Goal: Information Seeking & Learning: Learn about a topic

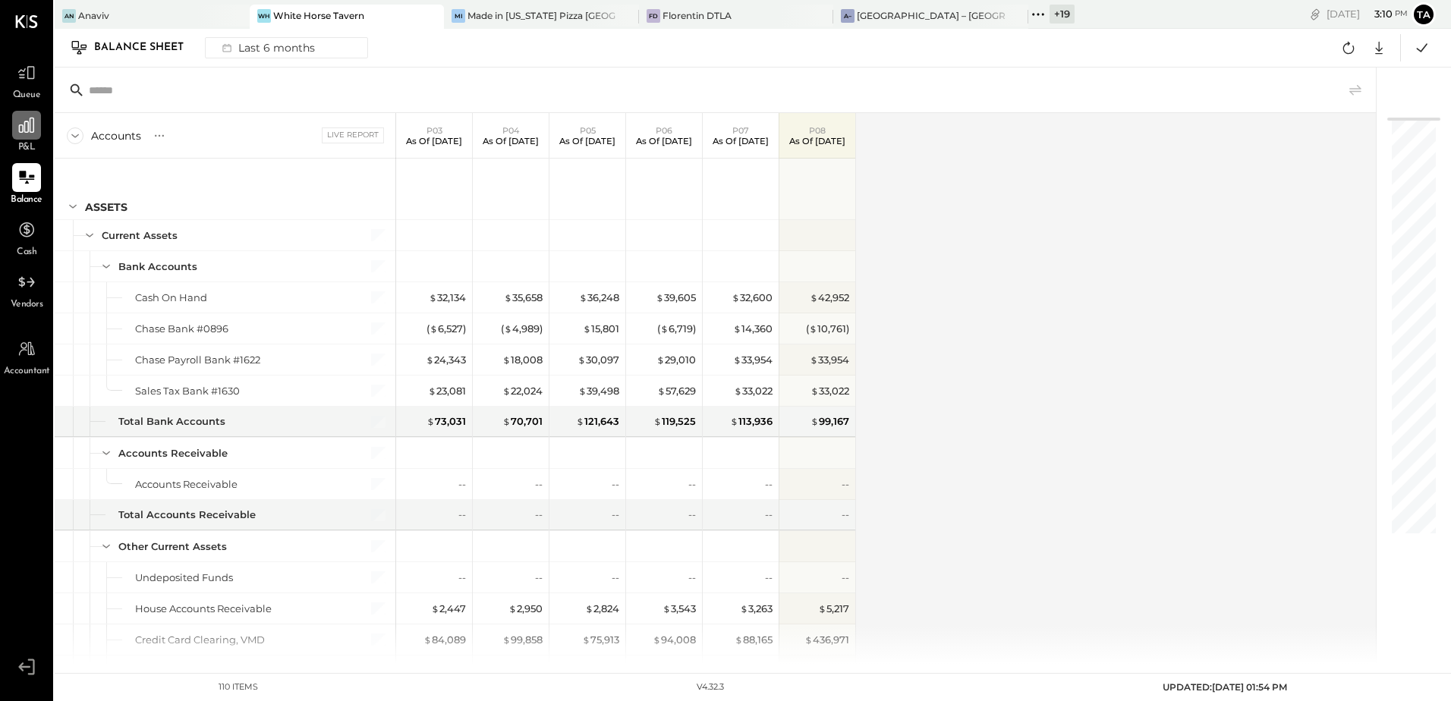
drag, startPoint x: 0, startPoint y: 0, endPoint x: 17, endPoint y: 137, distance: 138.5
click at [17, 137] on div at bounding box center [26, 125] width 29 height 29
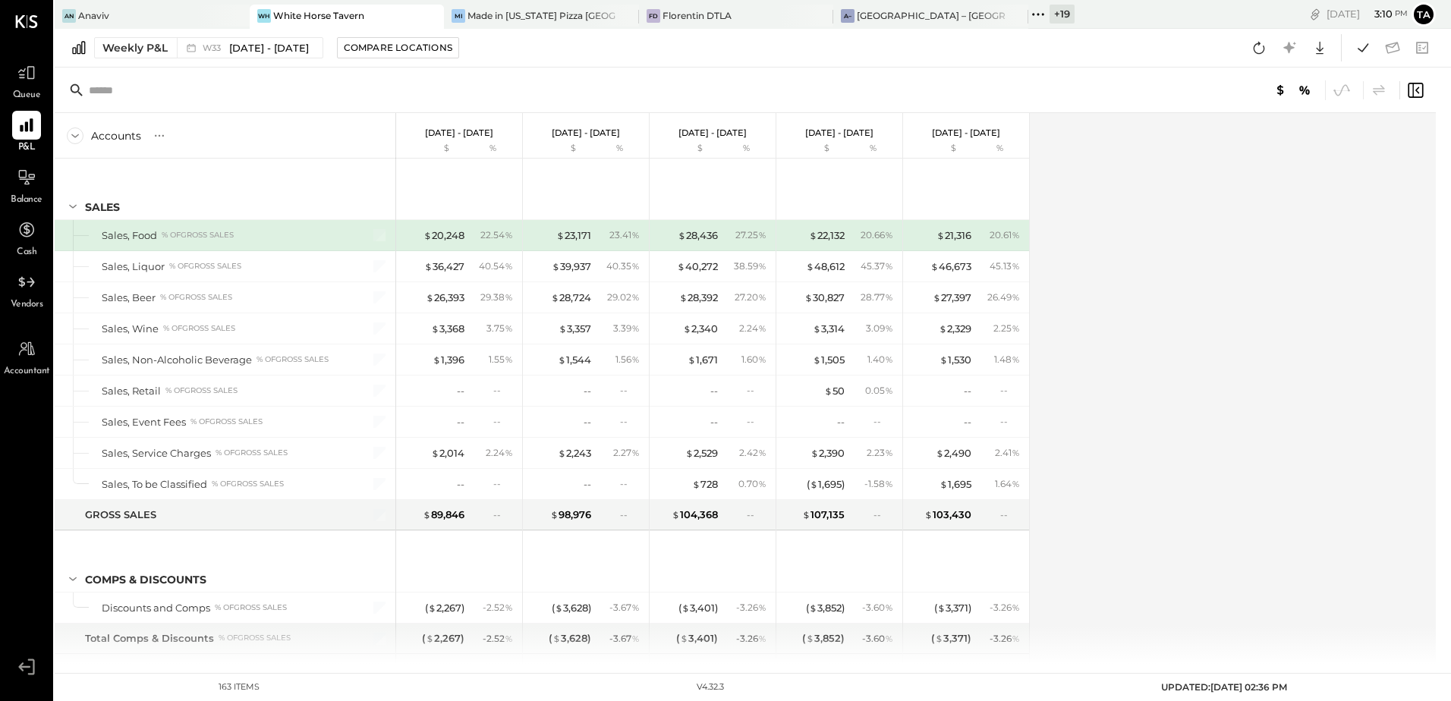
click at [1148, 442] on div "Accounts S % GL [DATE] - [DATE] $ % [DATE] - [DATE] $ % [DATE] - [DATE] $ % [DA…" at bounding box center [747, 388] width 1384 height 551
click at [509, 24] on div "Mi Made in [US_STATE] Pizza [GEOGRAPHIC_DATA]" at bounding box center [541, 17] width 195 height 24
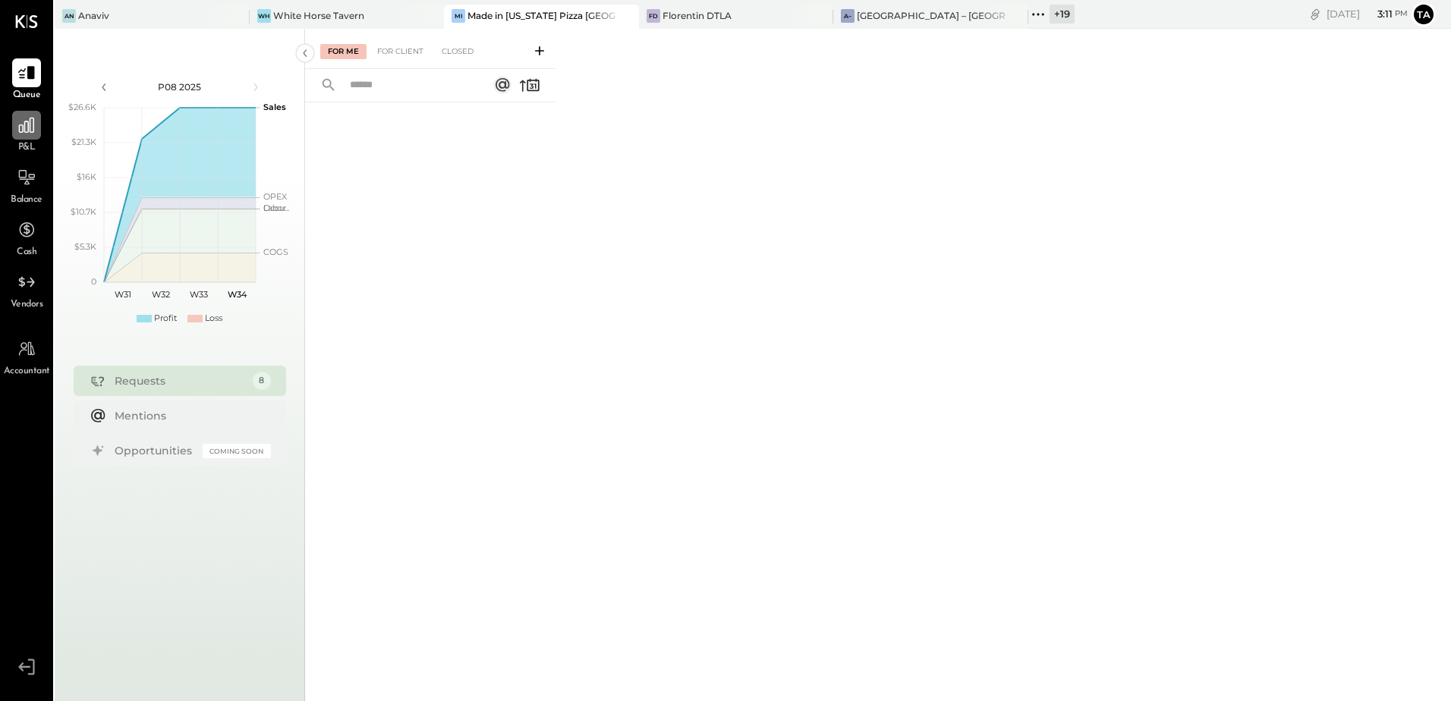
click at [22, 136] on div at bounding box center [26, 125] width 29 height 29
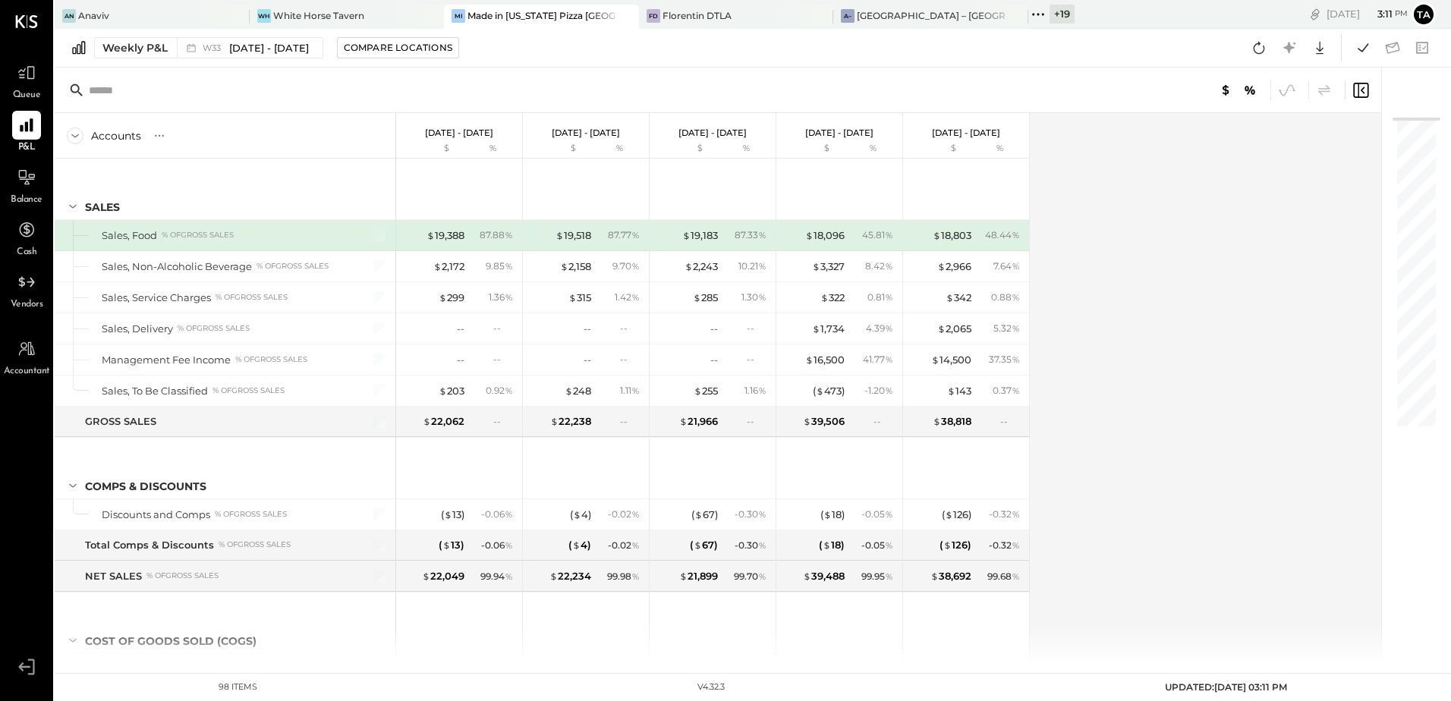
click at [1097, 229] on div "Accounts S % GL [DATE] - [DATE] $ % [DATE] - [DATE] $ % [DATE] - [DATE] $ % [DA…" at bounding box center [719, 388] width 1329 height 551
click at [30, 182] on icon at bounding box center [27, 178] width 20 height 20
click at [1108, 347] on div "Accounts S GL As of [DATE] $ % As of [DATE] $ % As of [DATE] $ % As of [DATE] $…" at bounding box center [719, 388] width 1329 height 551
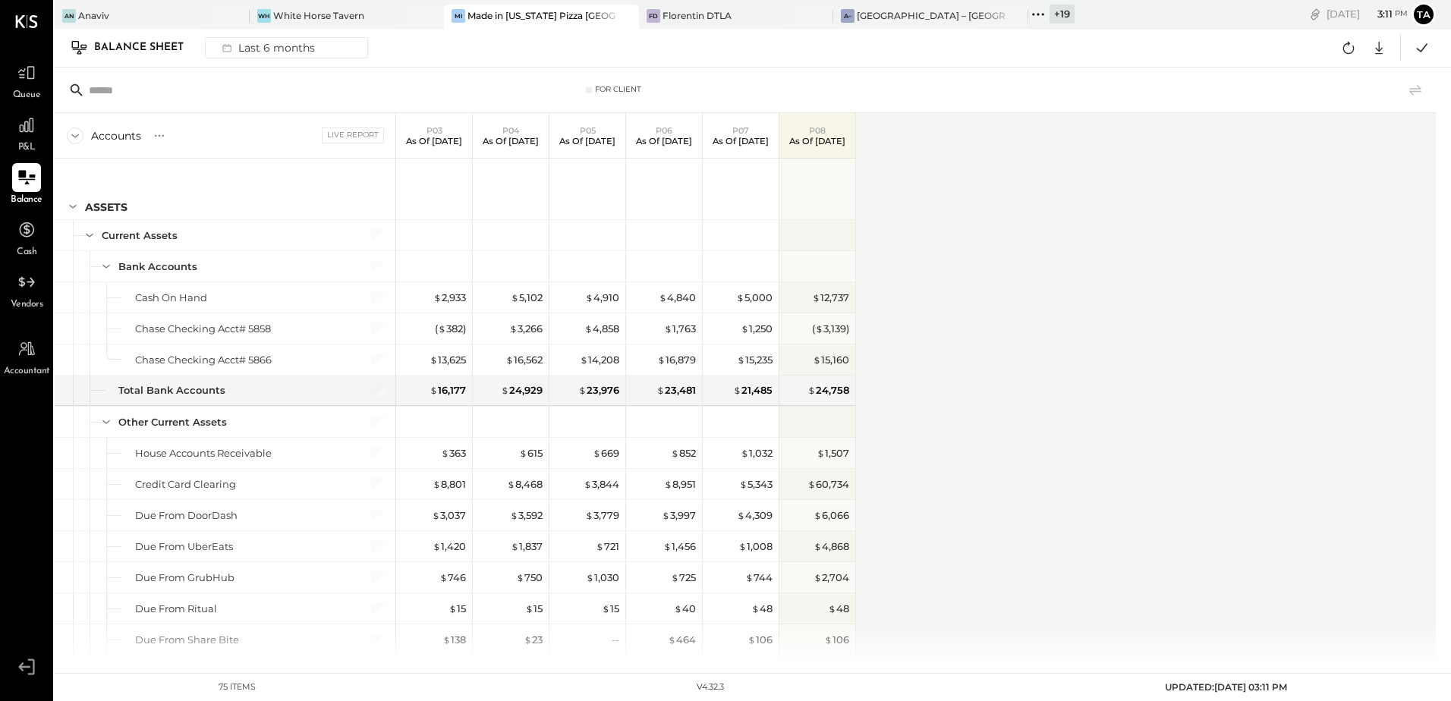
click at [1031, 389] on div "Accounts S GL Live Report P03 As of [DATE] P04 As of [DATE] P05 As of [DATE] P0…" at bounding box center [747, 388] width 1384 height 551
click at [1013, 345] on div "Accounts S GL Live Report P03 As of [DATE] P04 As of [DATE] P05 As of [DATE] P0…" at bounding box center [747, 388] width 1384 height 551
drag, startPoint x: 33, startPoint y: 132, endPoint x: 47, endPoint y: 143, distance: 17.9
click at [33, 132] on icon at bounding box center [27, 125] width 14 height 14
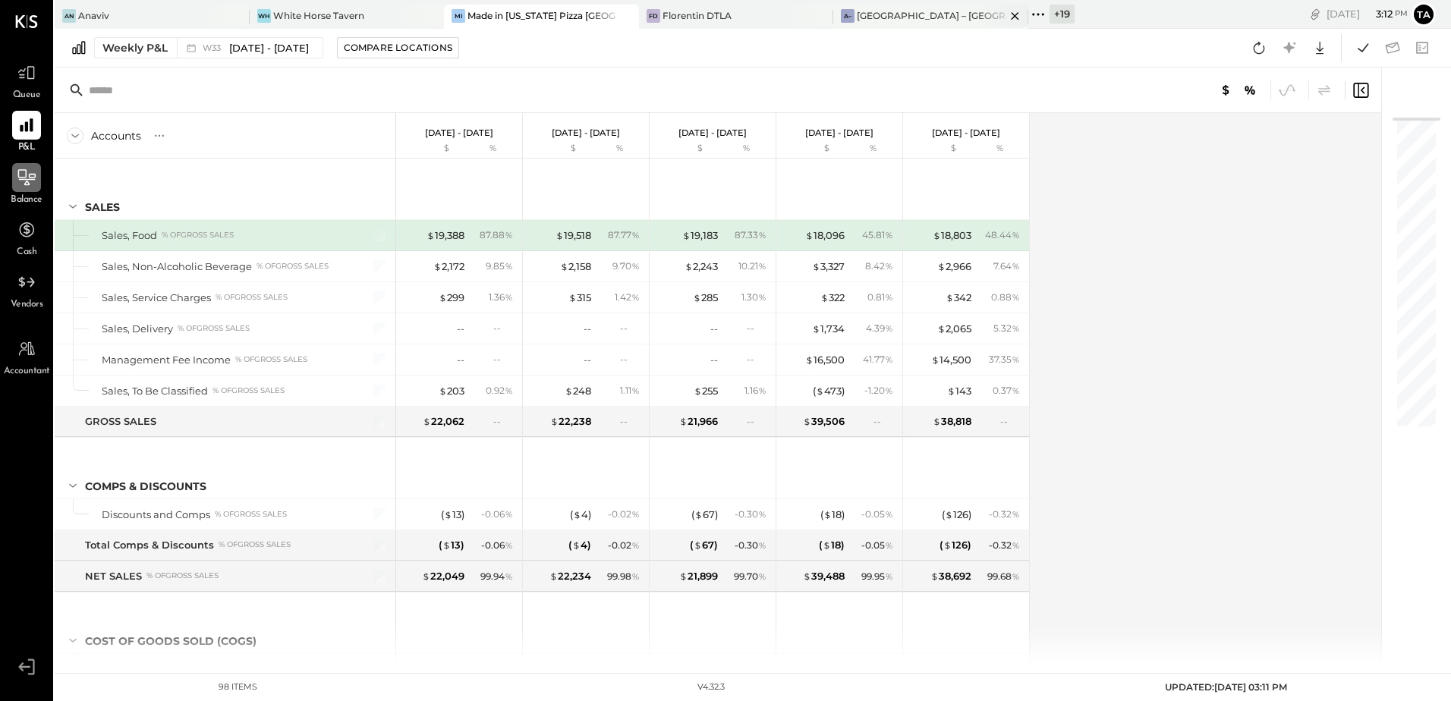
click at [899, 15] on div "[GEOGRAPHIC_DATA] – [GEOGRAPHIC_DATA]" at bounding box center [931, 15] width 149 height 13
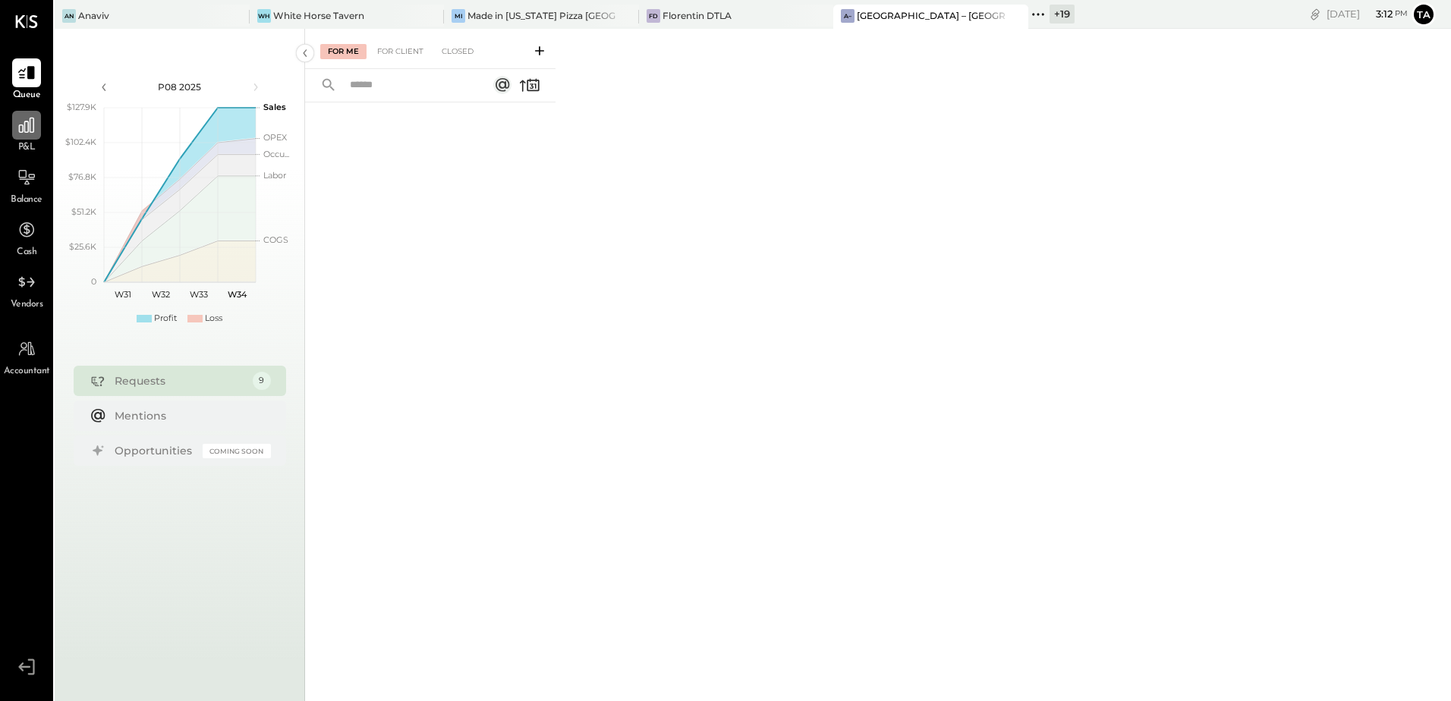
click at [20, 134] on icon at bounding box center [27, 125] width 20 height 20
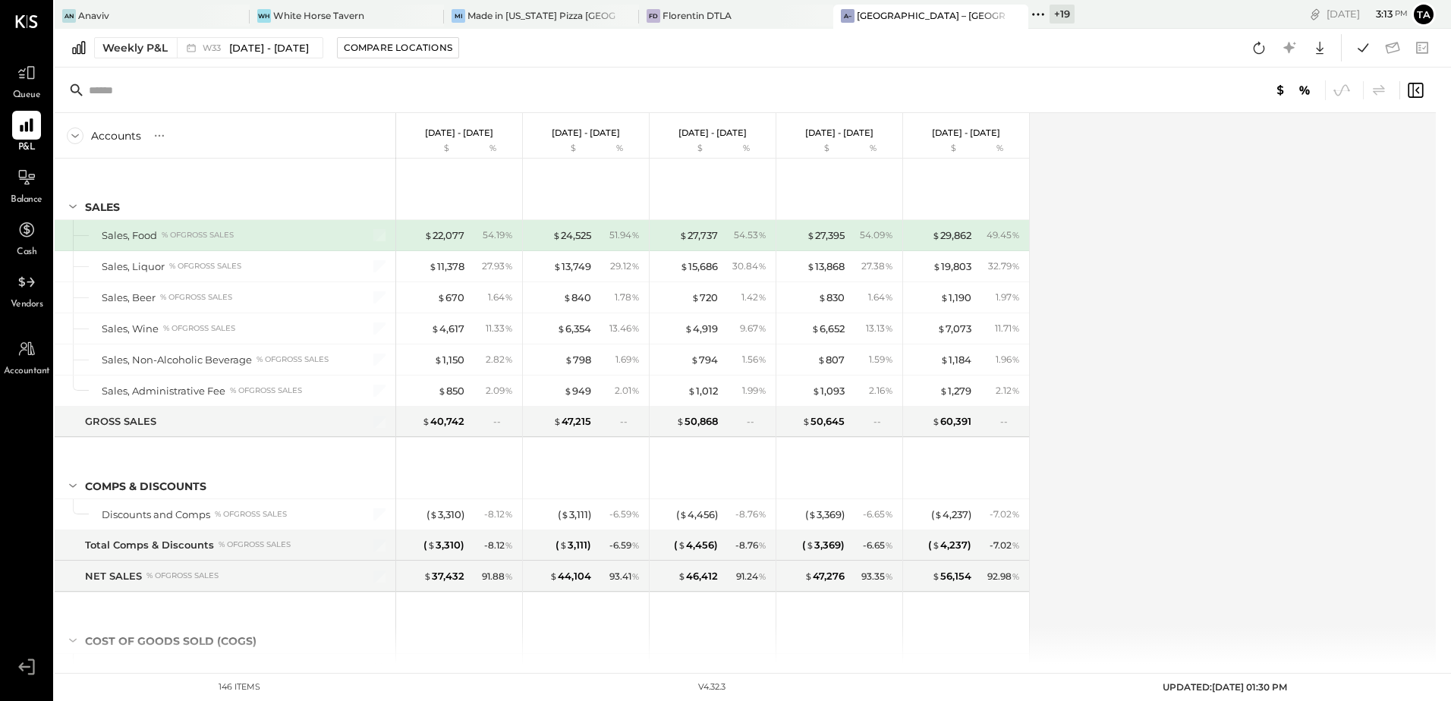
click at [1147, 311] on div "Accounts S % GL [DATE] - [DATE] $ % [DATE] - [DATE] $ % [DATE] - [DATE] $ % [DA…" at bounding box center [747, 388] width 1384 height 551
click at [24, 184] on icon at bounding box center [27, 178] width 20 height 20
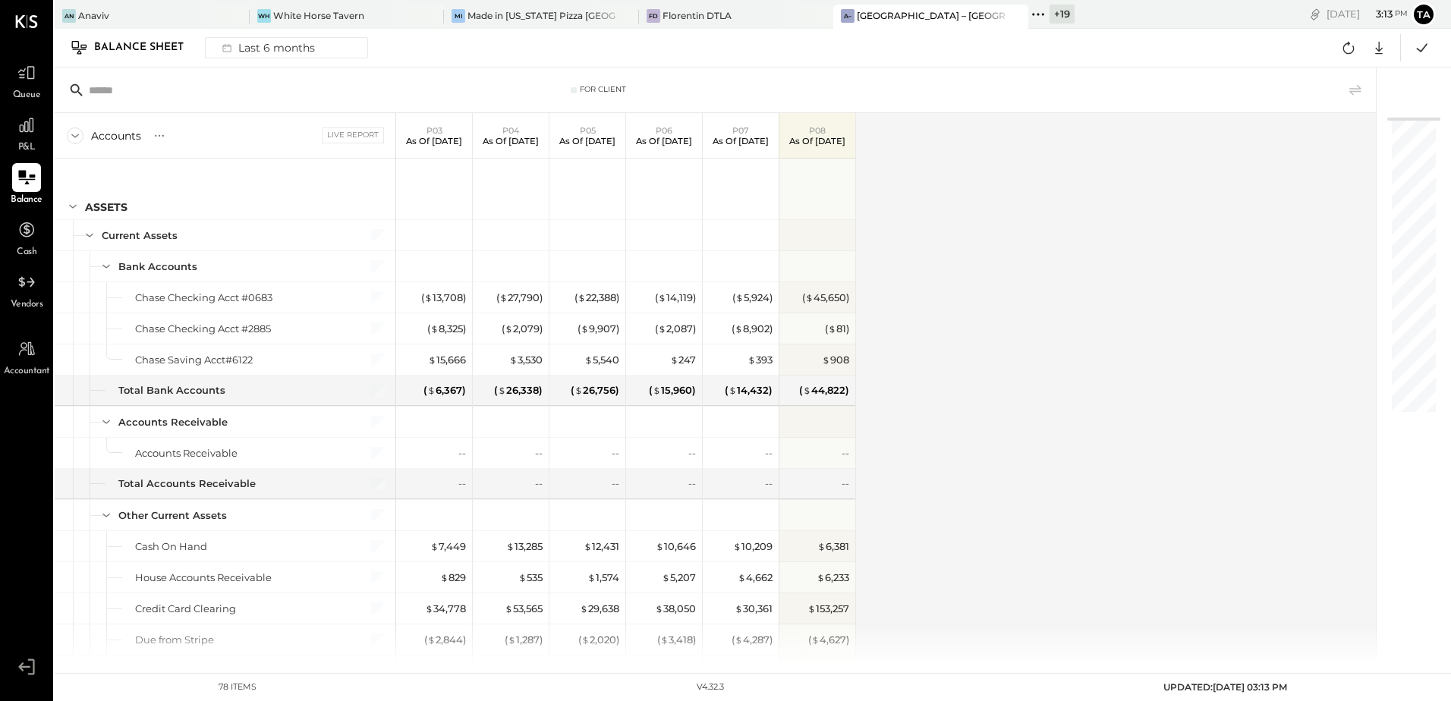
click at [991, 423] on div "Accounts S GL Live Report P03 As of [DATE] P04 As of [DATE] P05 As of [DATE] P0…" at bounding box center [717, 388] width 1324 height 551
click at [21, 134] on icon at bounding box center [27, 125] width 20 height 20
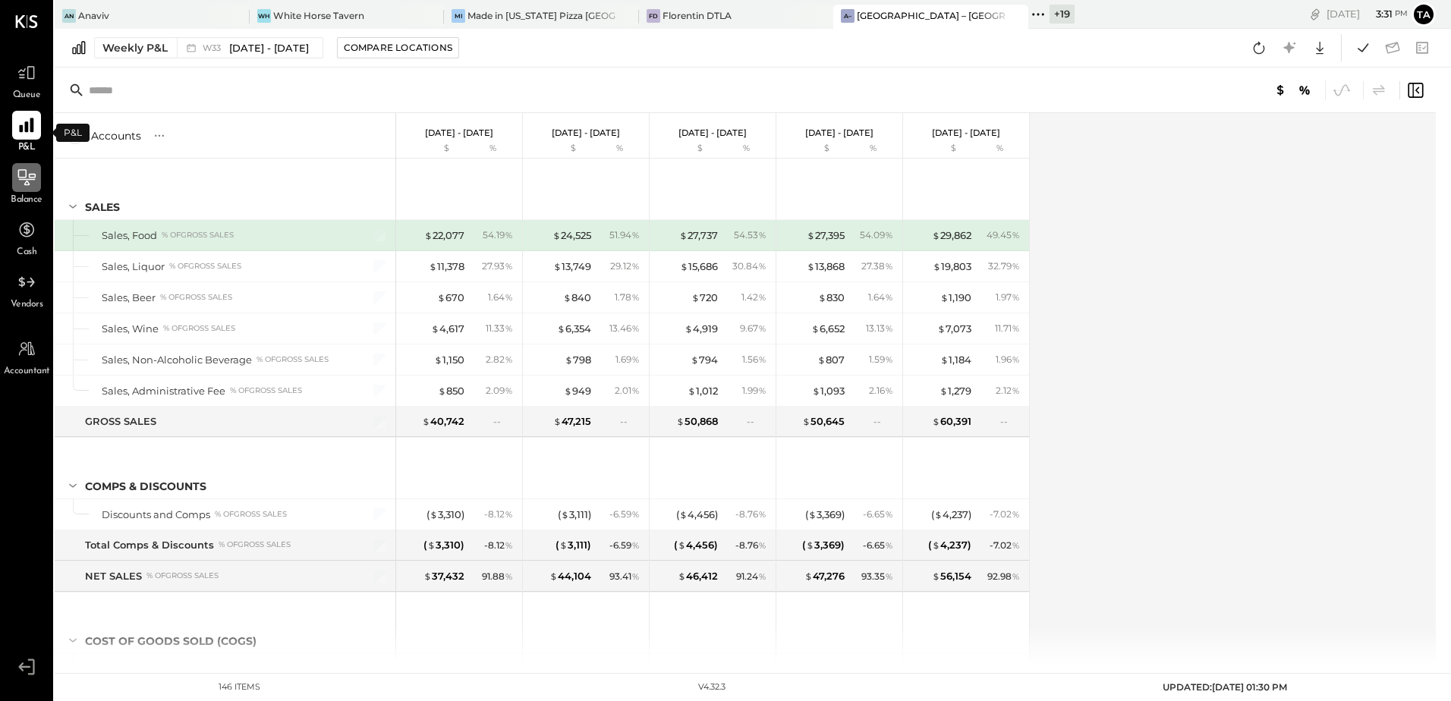
drag, startPoint x: 164, startPoint y: 15, endPoint x: 232, endPoint y: 282, distance: 275.0
click at [164, 15] on div "An Anaviv" at bounding box center [141, 16] width 172 height 14
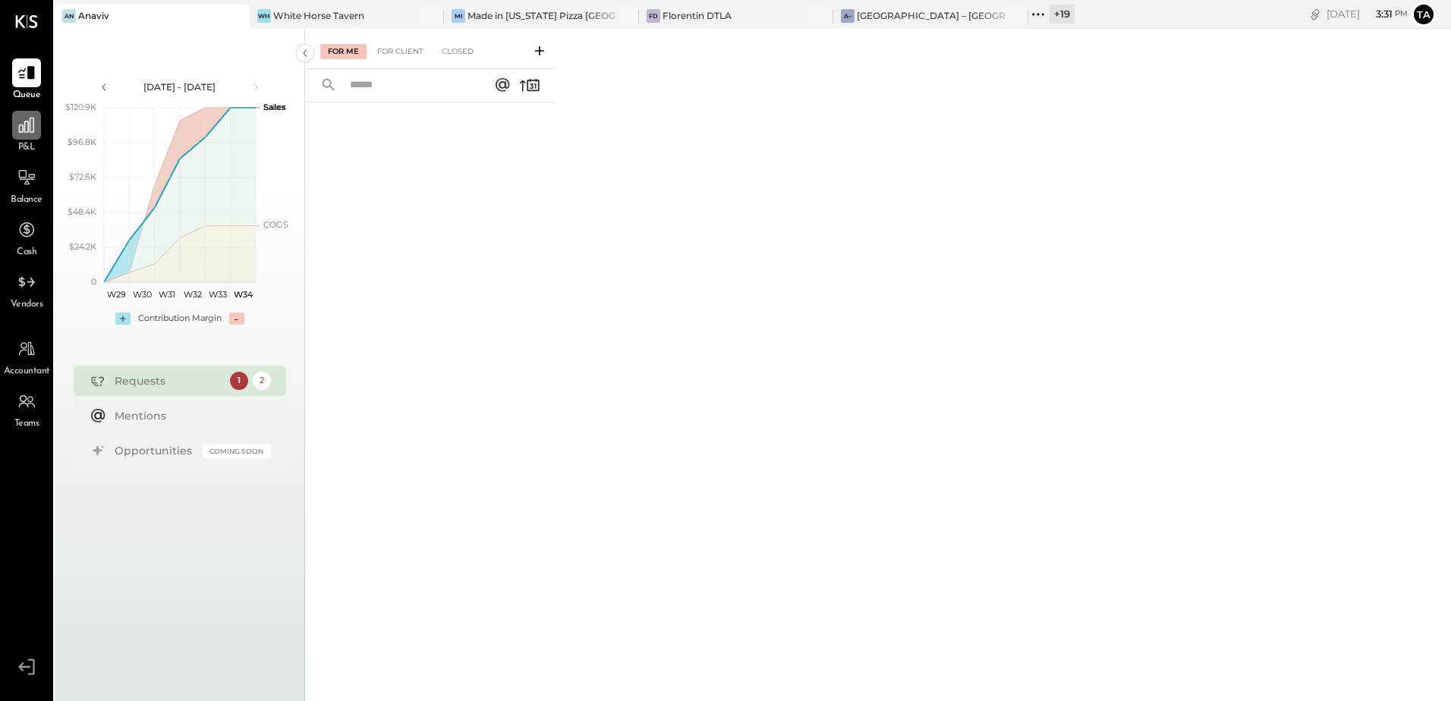
click at [24, 135] on icon at bounding box center [27, 125] width 20 height 20
